Goal: Task Accomplishment & Management: Use online tool/utility

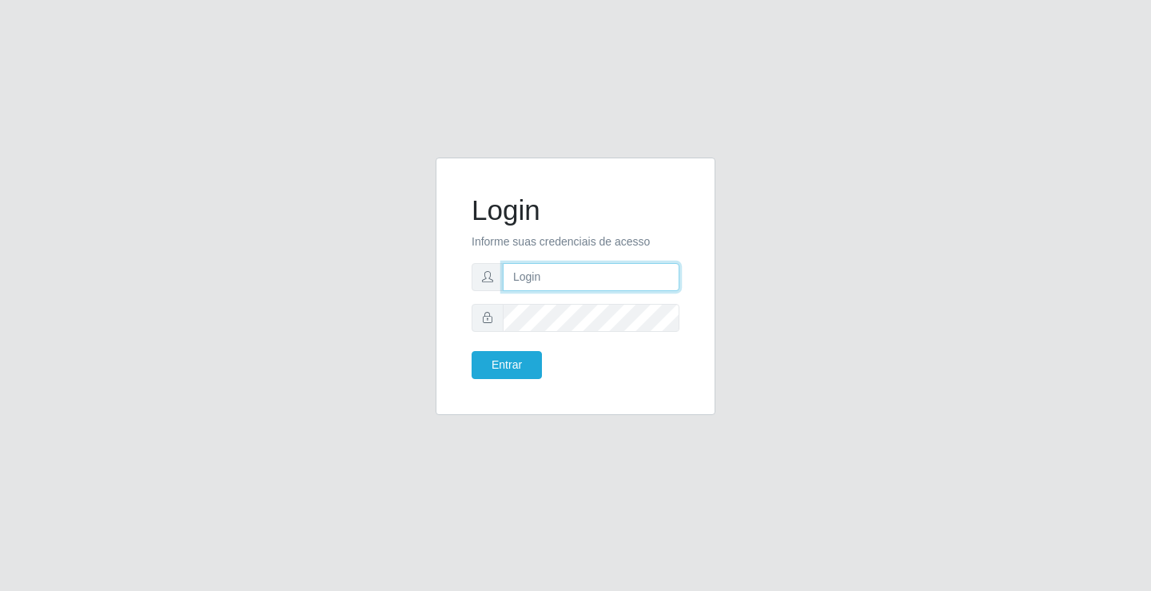
click at [529, 269] on input "text" at bounding box center [591, 277] width 177 height 28
click at [565, 270] on input "ed" at bounding box center [591, 277] width 177 height 28
type input "ediane@ideal"
click at [472, 351] on button "Entrar" at bounding box center [507, 365] width 70 height 28
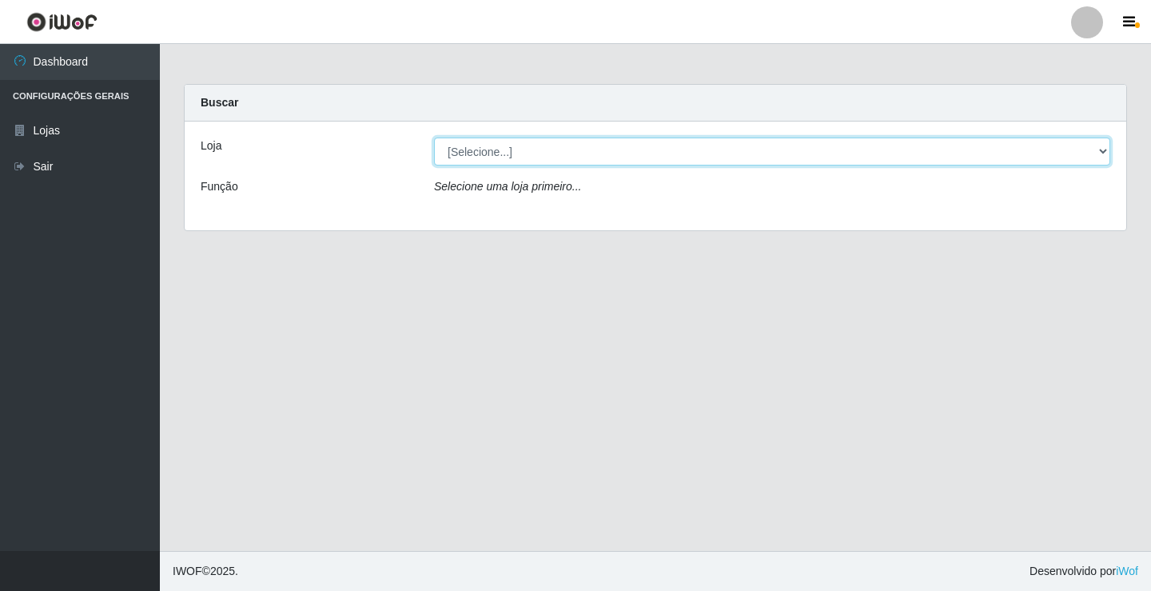
click at [483, 157] on select "[Selecione...] Ideal - Conceição" at bounding box center [772, 152] width 676 height 28
select select "231"
click at [434, 138] on select "[Selecione...] Ideal - Conceição" at bounding box center [772, 152] width 676 height 28
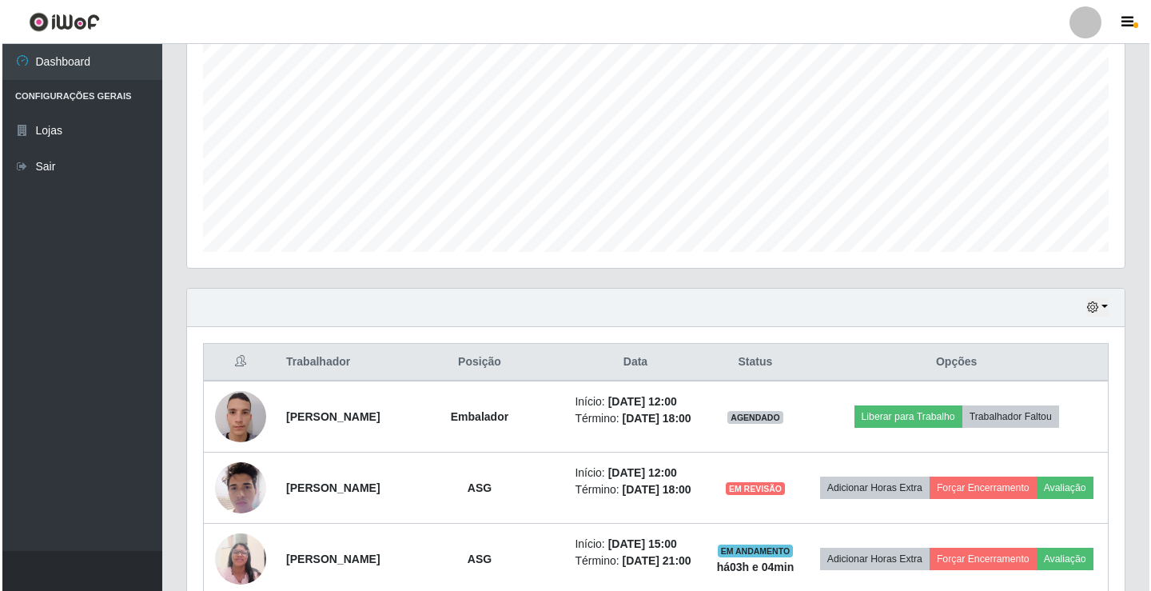
scroll to position [400, 0]
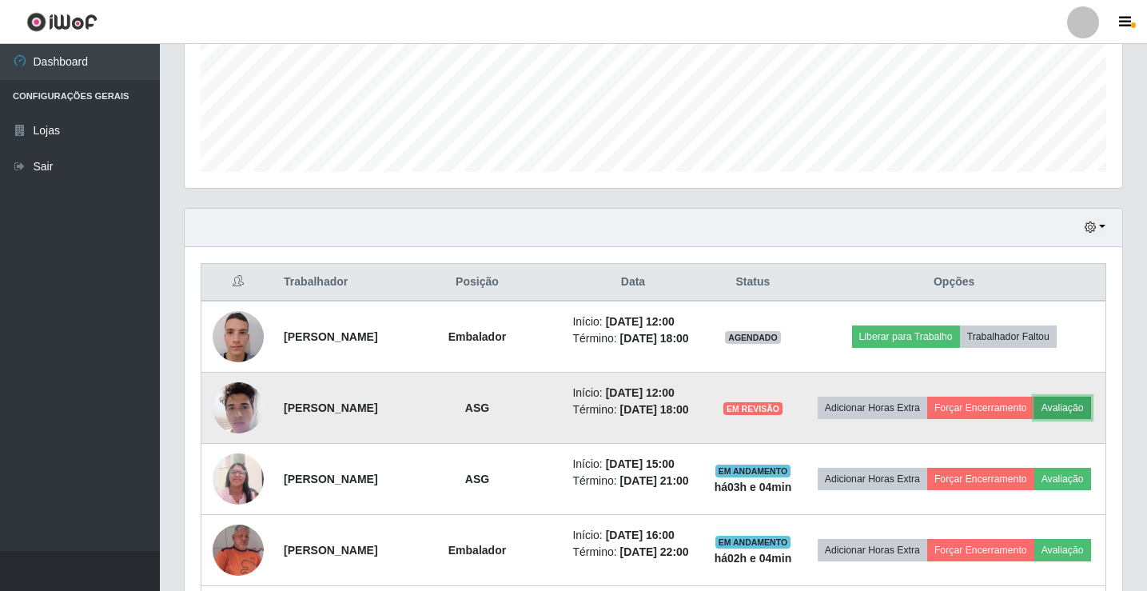
click at [1035, 419] on button "Avaliação" at bounding box center [1063, 408] width 57 height 22
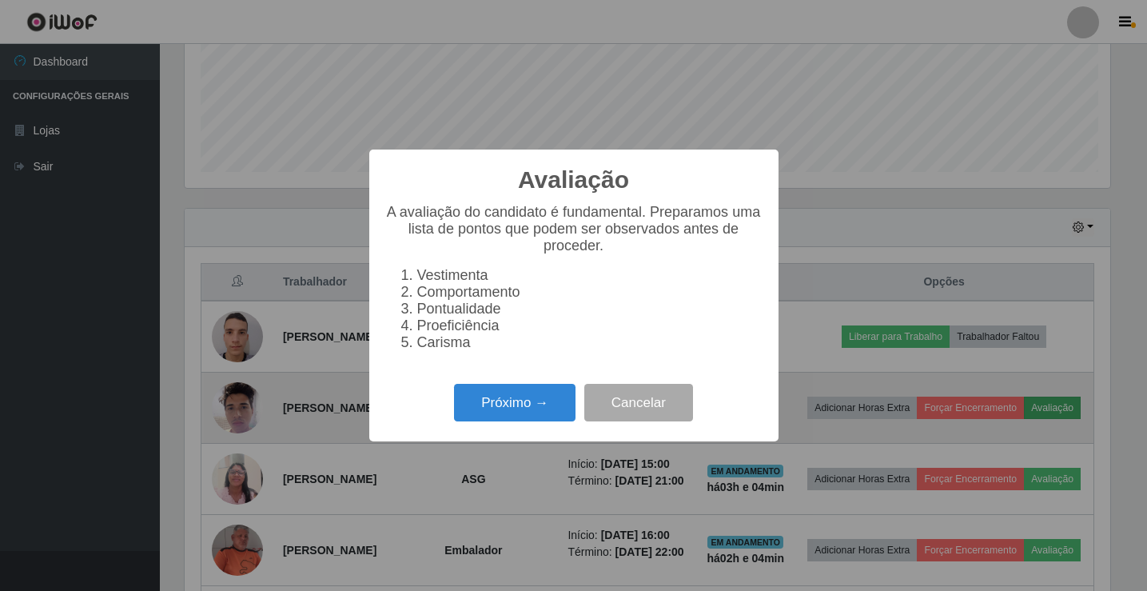
scroll to position [332, 930]
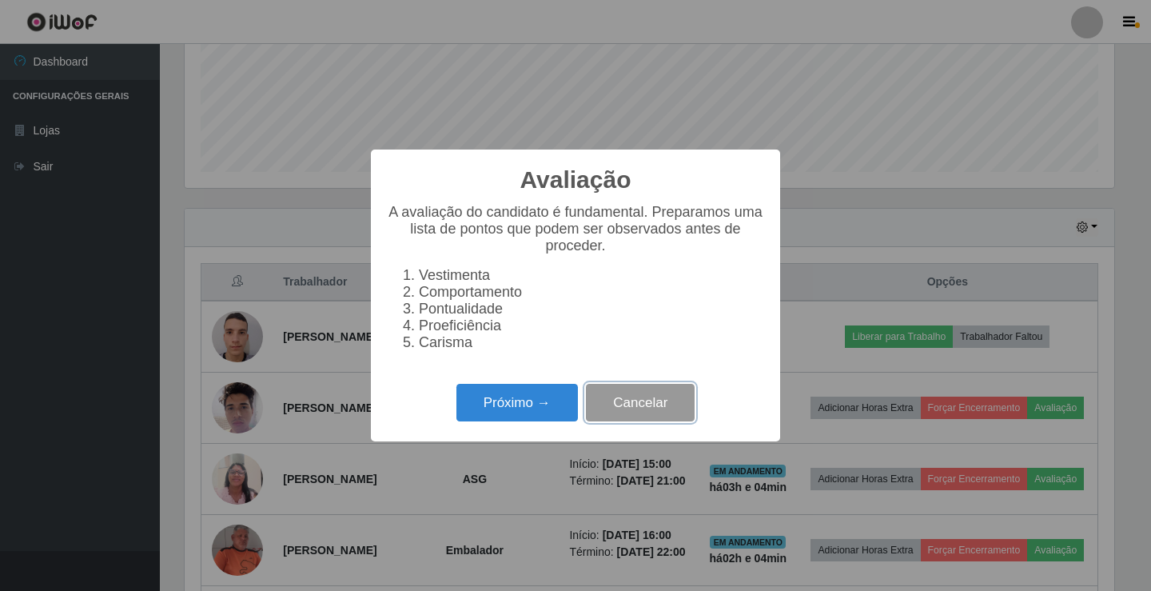
click at [642, 410] on button "Cancelar" at bounding box center [640, 403] width 109 height 38
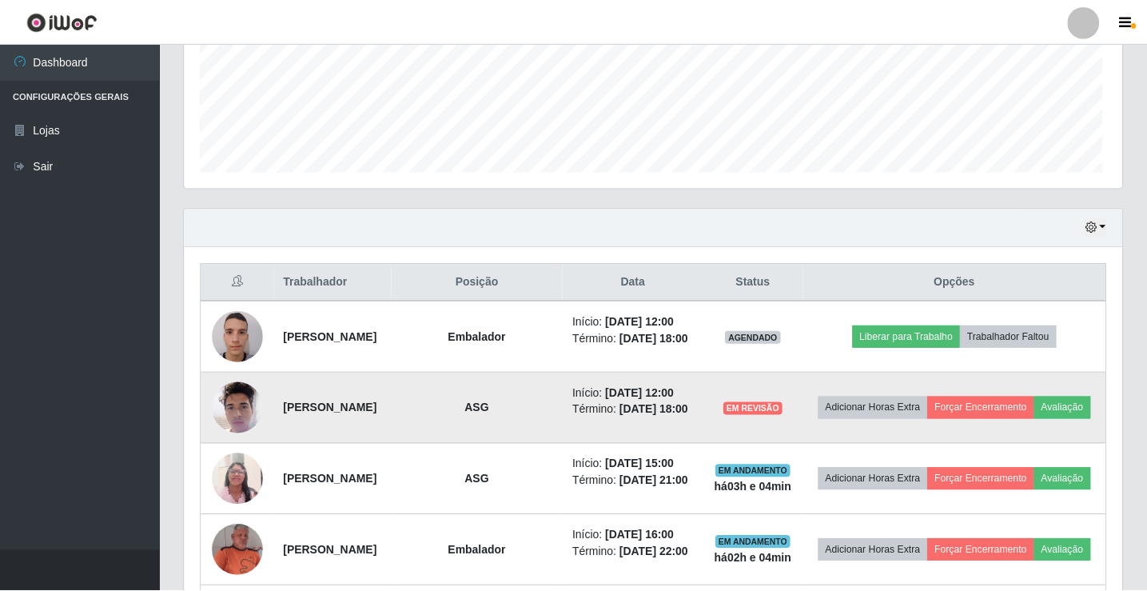
scroll to position [332, 938]
click at [1035, 419] on button "Avaliação" at bounding box center [1063, 408] width 57 height 22
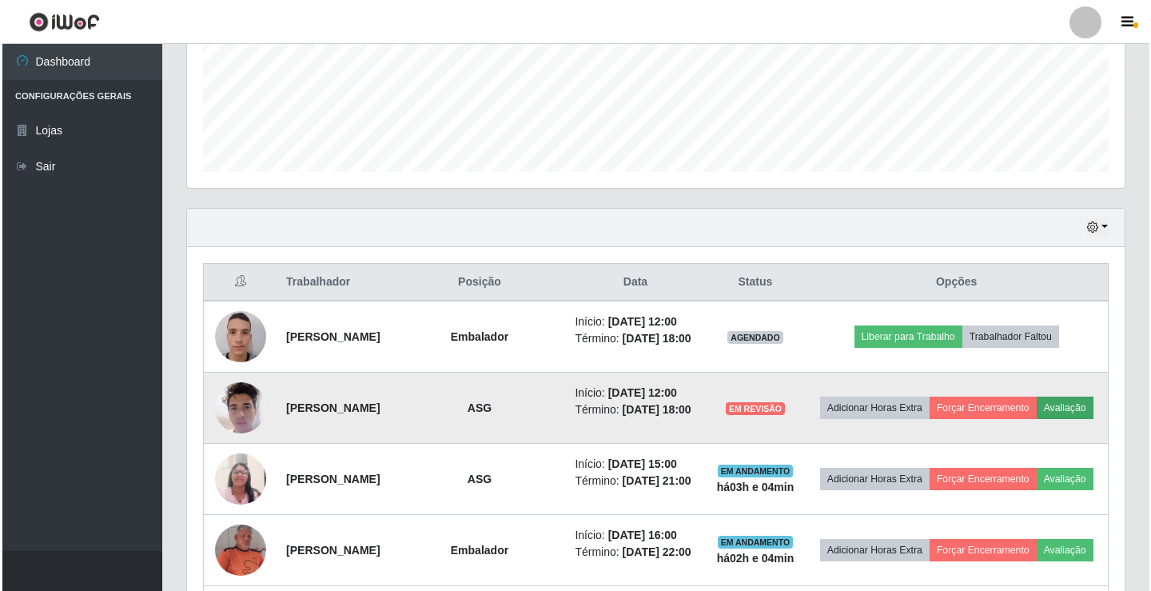
scroll to position [332, 930]
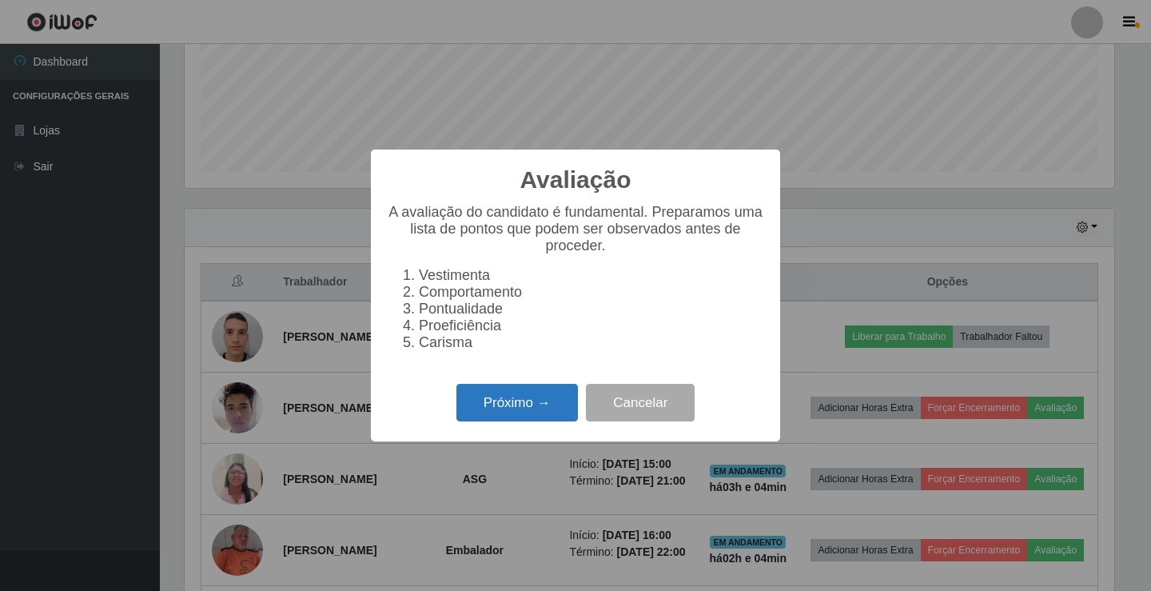
click at [550, 421] on button "Próximo →" at bounding box center [518, 403] width 122 height 38
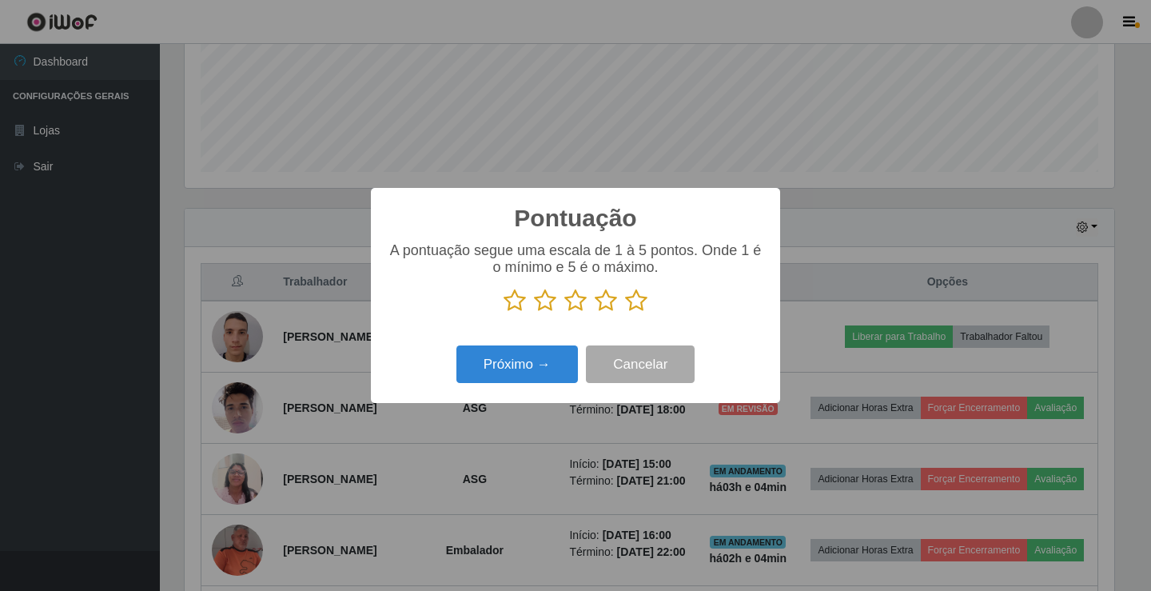
scroll to position [799270, 798672]
click at [647, 292] on icon at bounding box center [636, 301] width 22 height 24
click at [625, 313] on input "radio" at bounding box center [625, 313] width 0 height 0
click at [521, 348] on button "Próximo →" at bounding box center [518, 364] width 122 height 38
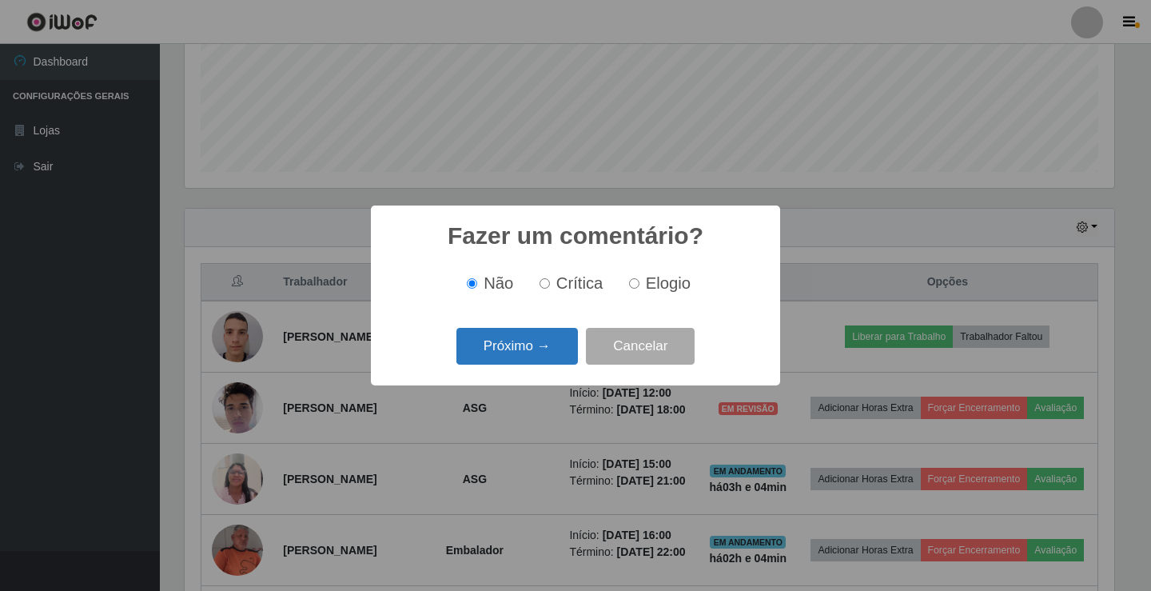
click at [523, 353] on button "Próximo →" at bounding box center [518, 347] width 122 height 38
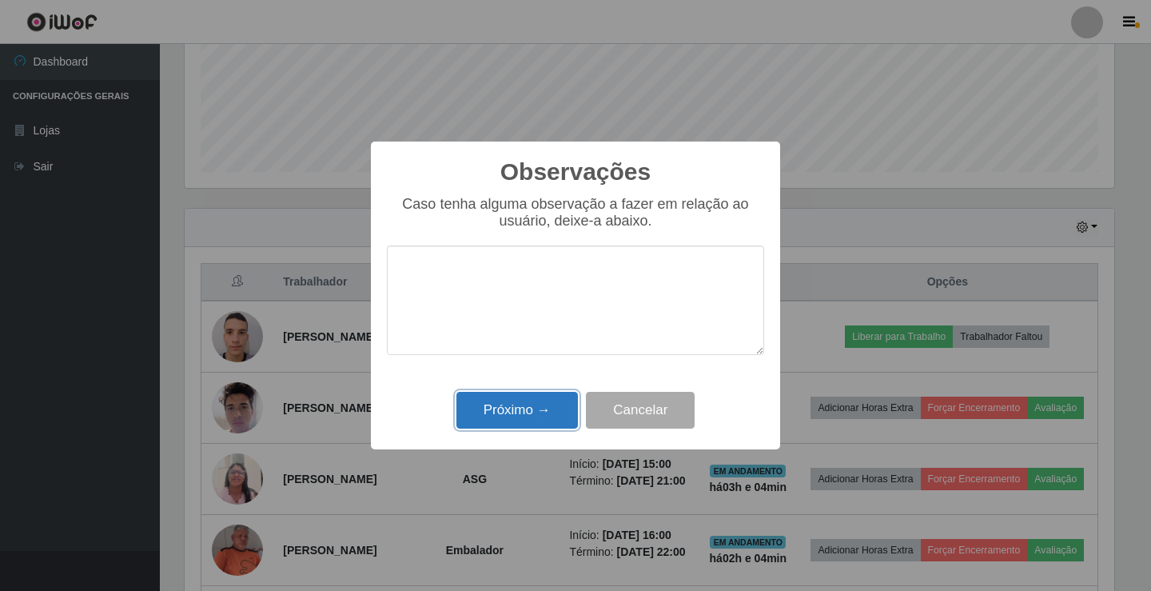
click at [519, 419] on button "Próximo →" at bounding box center [518, 411] width 122 height 38
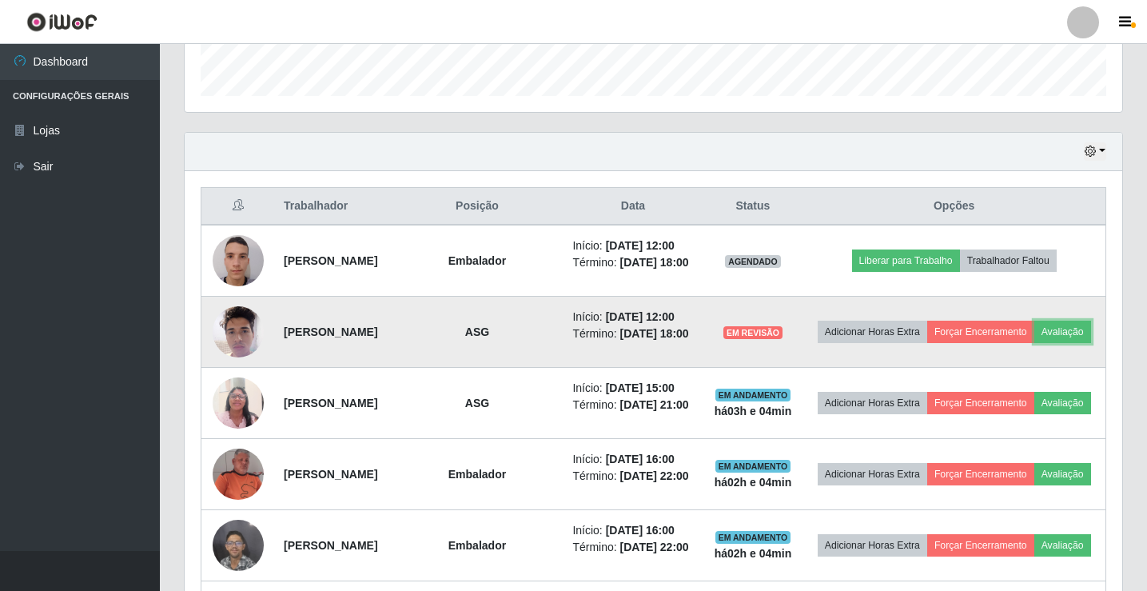
scroll to position [560, 0]
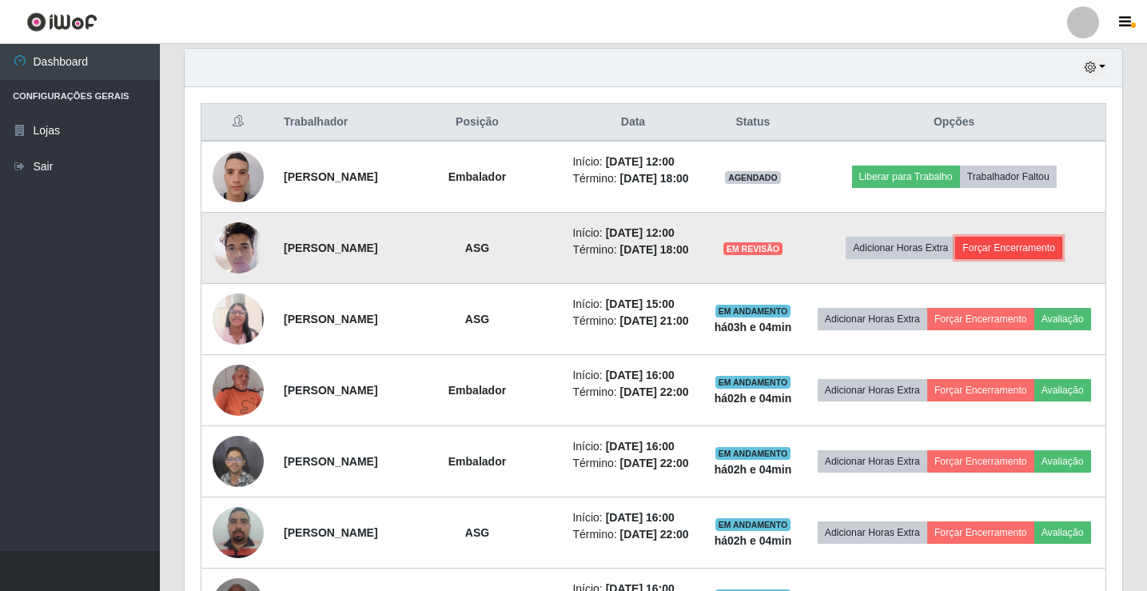
click at [1021, 259] on button "Forçar Encerramento" at bounding box center [1009, 248] width 107 height 22
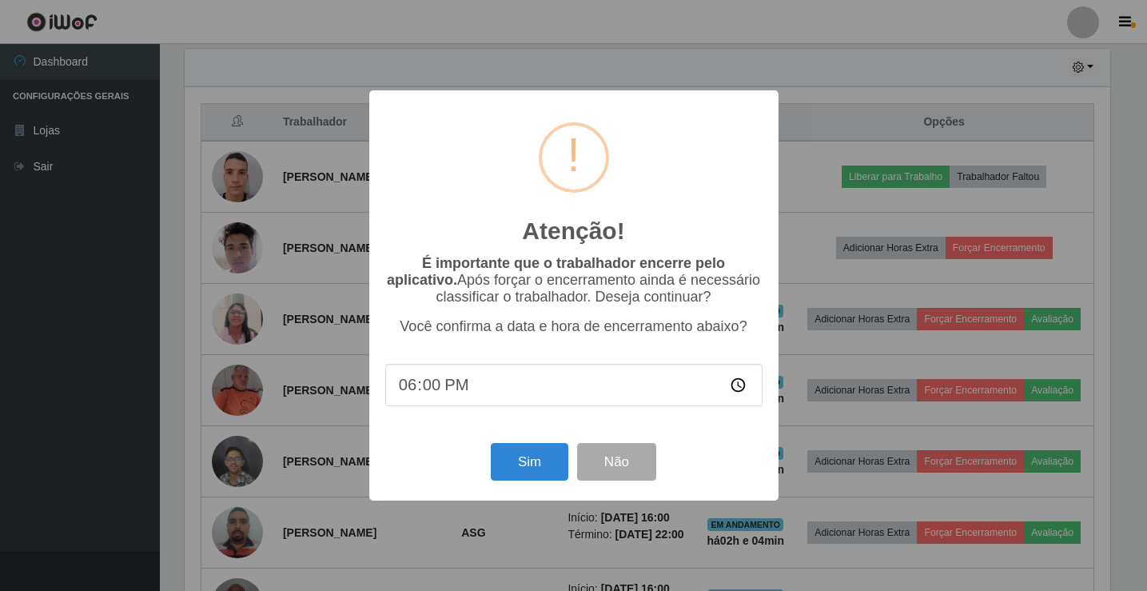
scroll to position [332, 930]
click at [532, 477] on button "Sim" at bounding box center [532, 462] width 78 height 38
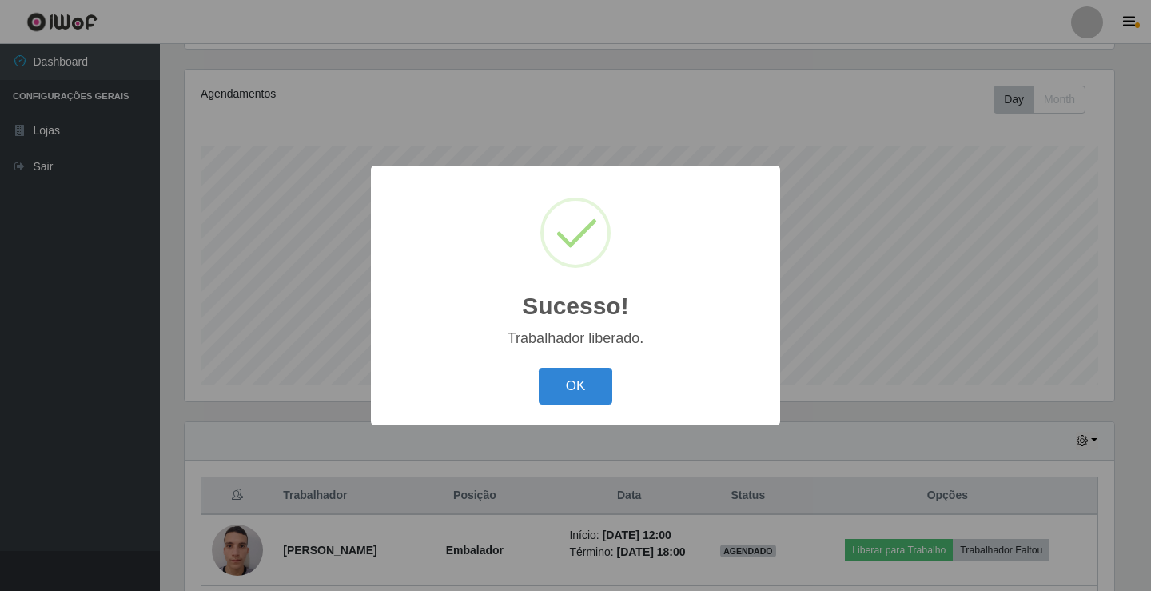
click at [537, 381] on div "OK Cancel" at bounding box center [575, 386] width 377 height 46
click at [591, 393] on button "OK" at bounding box center [576, 387] width 74 height 38
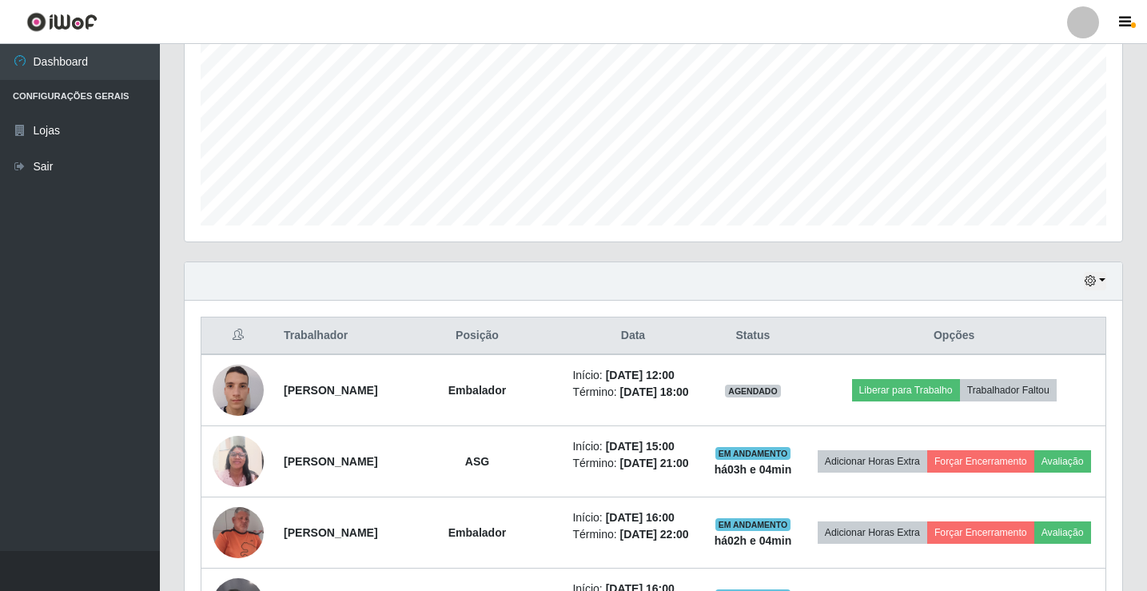
scroll to position [106, 0]
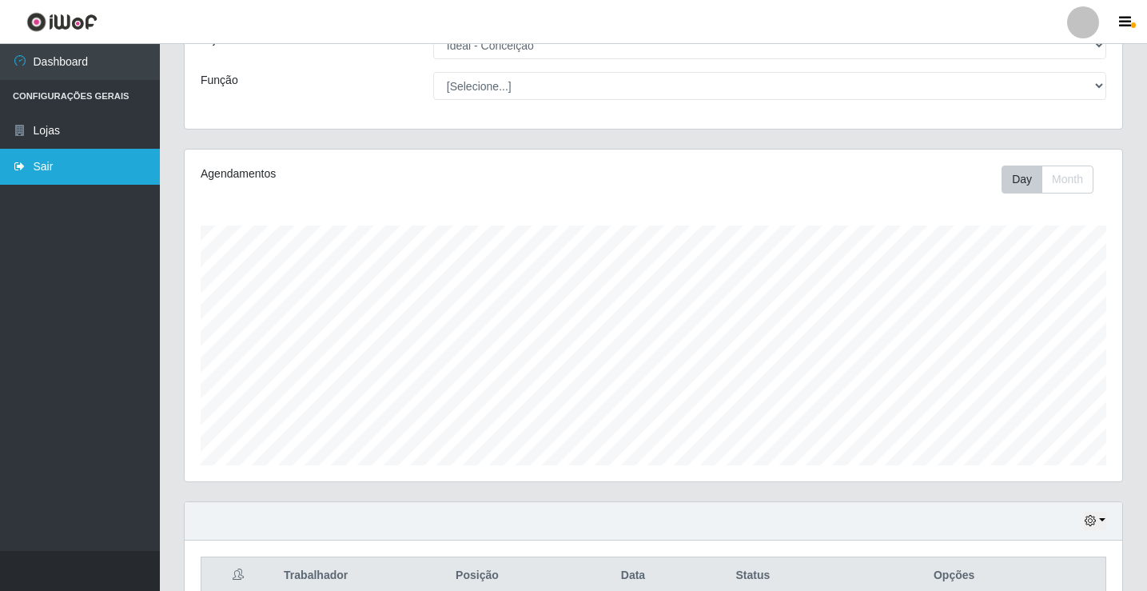
click at [30, 170] on link "Sair" at bounding box center [80, 167] width 160 height 36
